Goal: Information Seeking & Learning: Learn about a topic

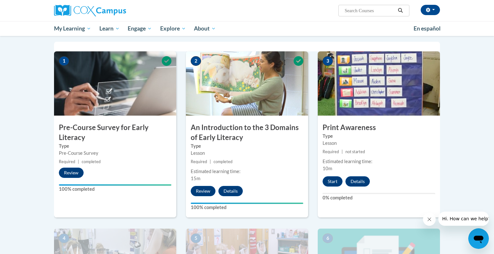
scroll to position [128, 0]
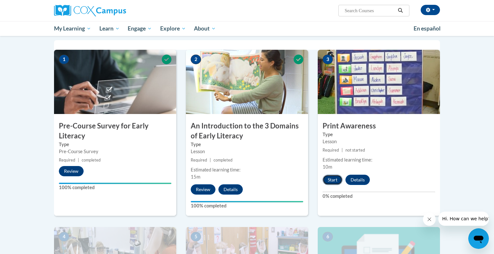
click at [331, 181] on button "Start" at bounding box center [332, 180] width 20 height 10
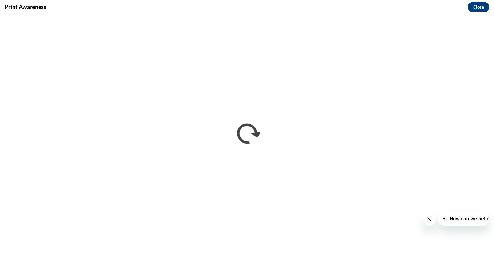
scroll to position [0, 0]
